Goal: Task Accomplishment & Management: Manage account settings

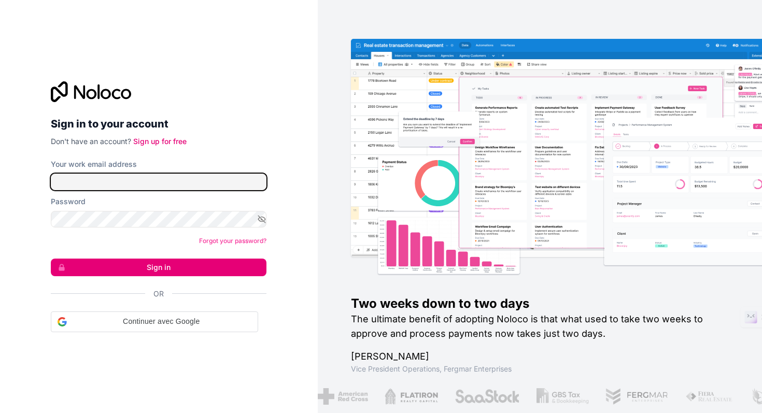
click at [161, 182] on input "Your work email address" at bounding box center [159, 182] width 216 height 17
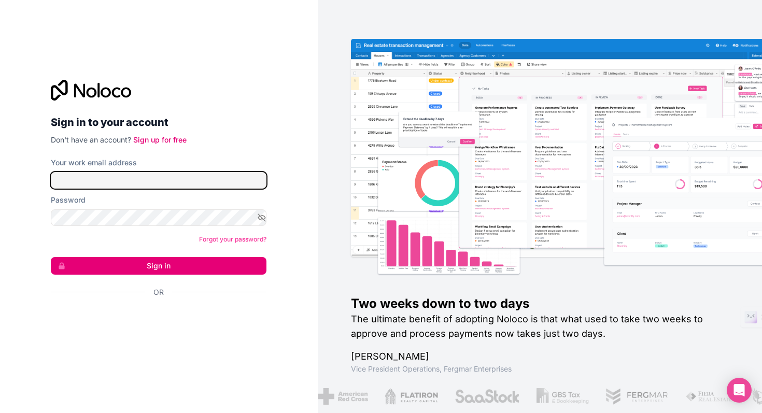
type input "jb@big-brokers.mc"
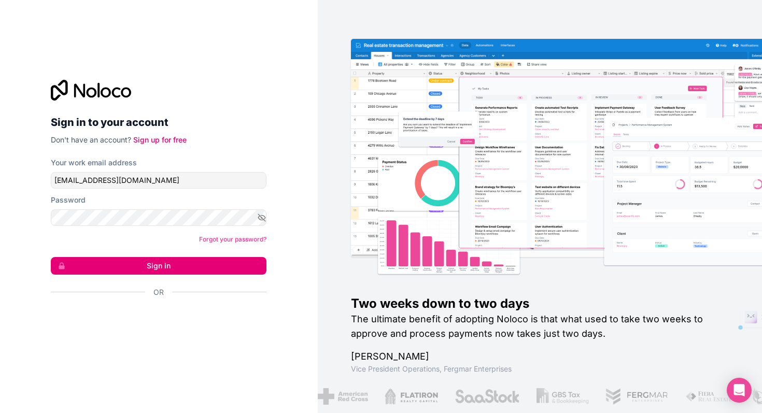
click at [167, 266] on button "Sign in" at bounding box center [159, 266] width 216 height 18
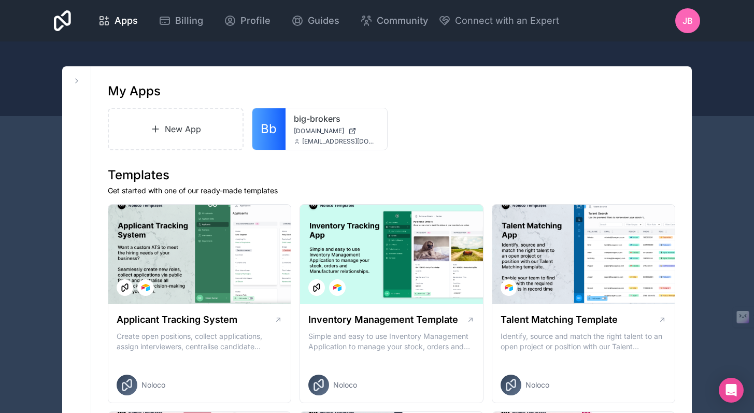
click at [188, 17] on span "Billing" at bounding box center [189, 20] width 28 height 15
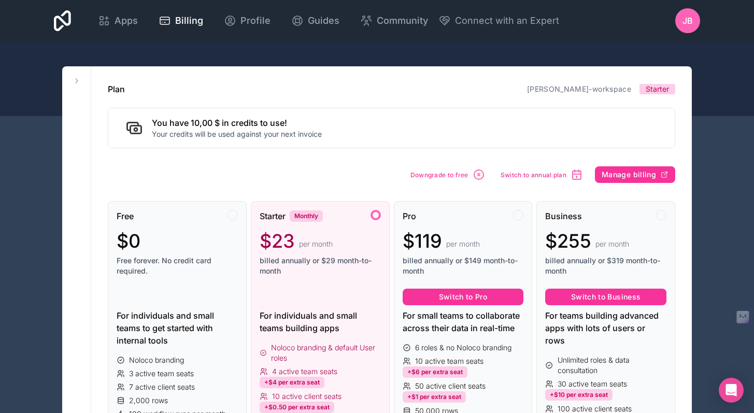
click at [477, 174] on icon "button" at bounding box center [479, 174] width 12 height 12
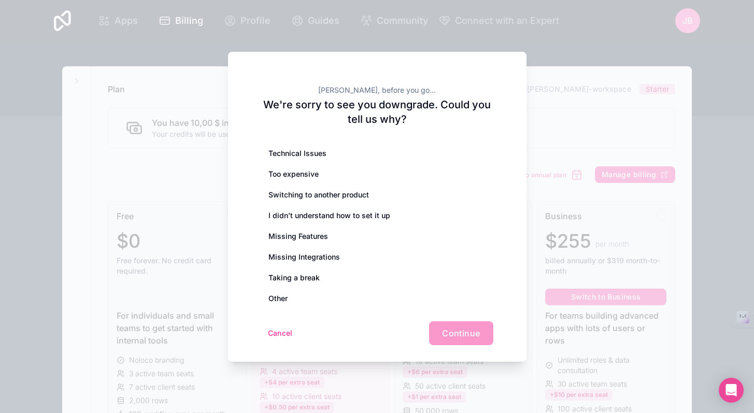
click at [357, 272] on div "Taking a break" at bounding box center [377, 277] width 232 height 21
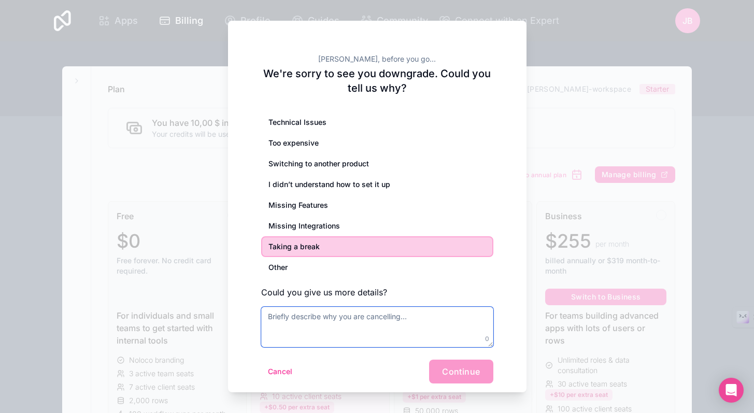
click at [353, 319] on textarea at bounding box center [377, 327] width 232 height 40
type textarea "No time to develop app for the moment"
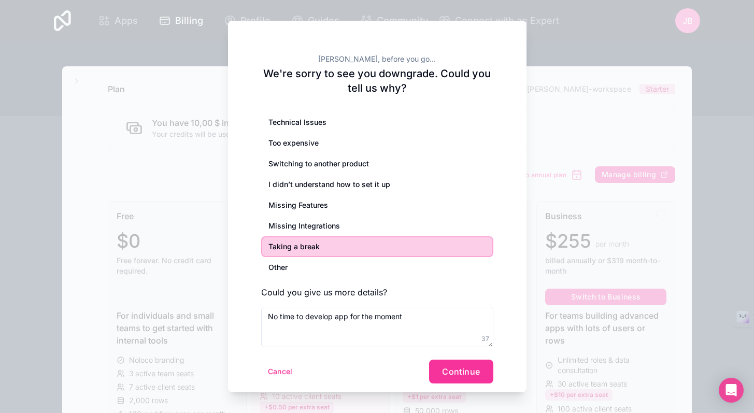
click at [458, 374] on span "Continue" at bounding box center [461, 371] width 38 height 10
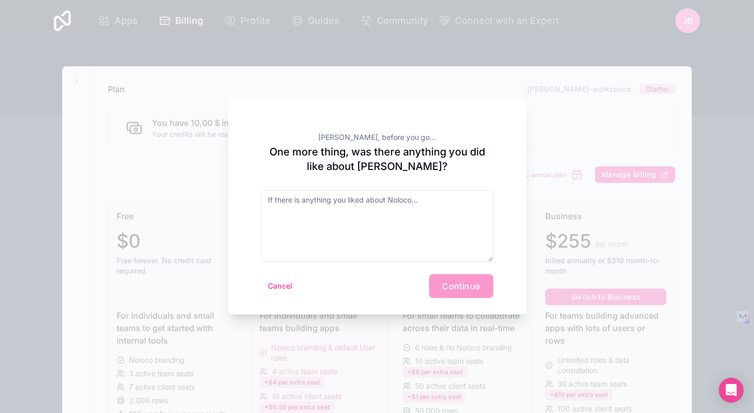
click at [463, 285] on div "Cancel Continue" at bounding box center [377, 286] width 232 height 24
click at [360, 244] on textarea at bounding box center [377, 226] width 232 height 72
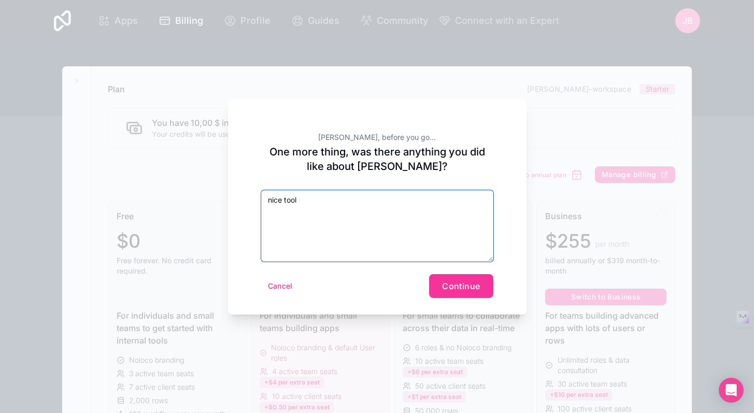
type textarea "nice tool"
click at [457, 281] on span "Continue" at bounding box center [461, 286] width 38 height 10
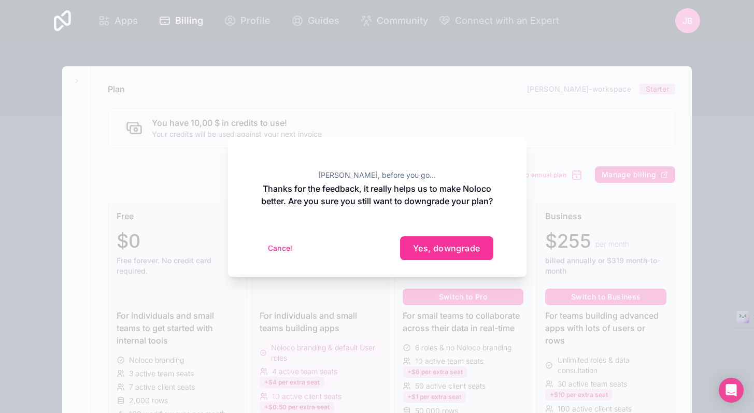
click at [442, 253] on span "Yes, downgrade" at bounding box center [446, 248] width 67 height 10
